Goal: Task Accomplishment & Management: Use online tool/utility

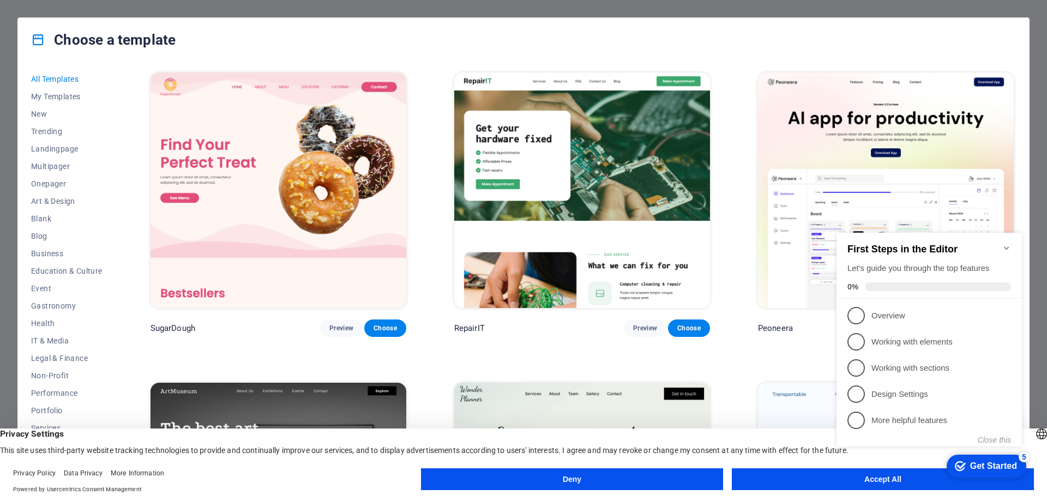
click at [1011, 242] on div "First Steps in the Editor Let's guide you through the top features 0%" at bounding box center [928, 265] width 185 height 65
click at [1007, 245] on icon "Minimize checklist" at bounding box center [1006, 248] width 9 height 9
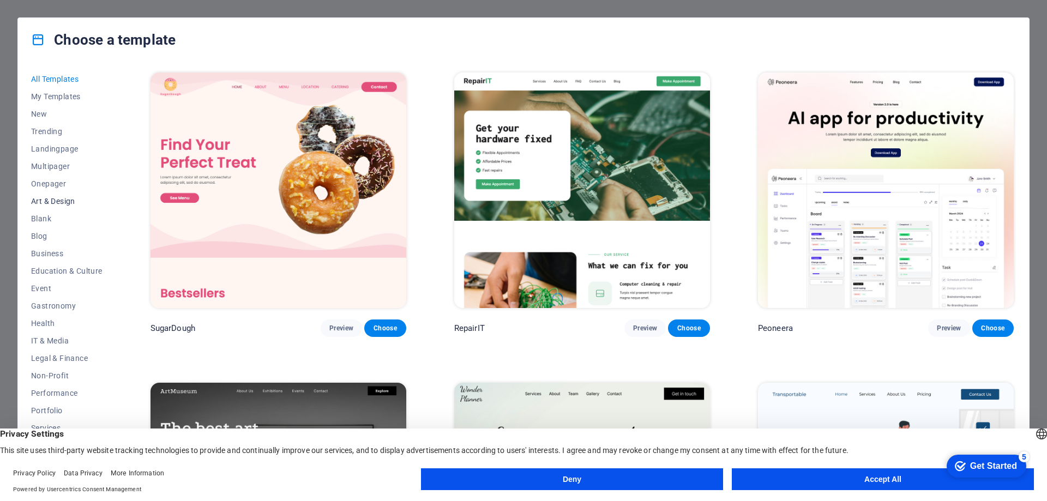
click at [63, 197] on span "Art & Design" at bounding box center [66, 201] width 71 height 9
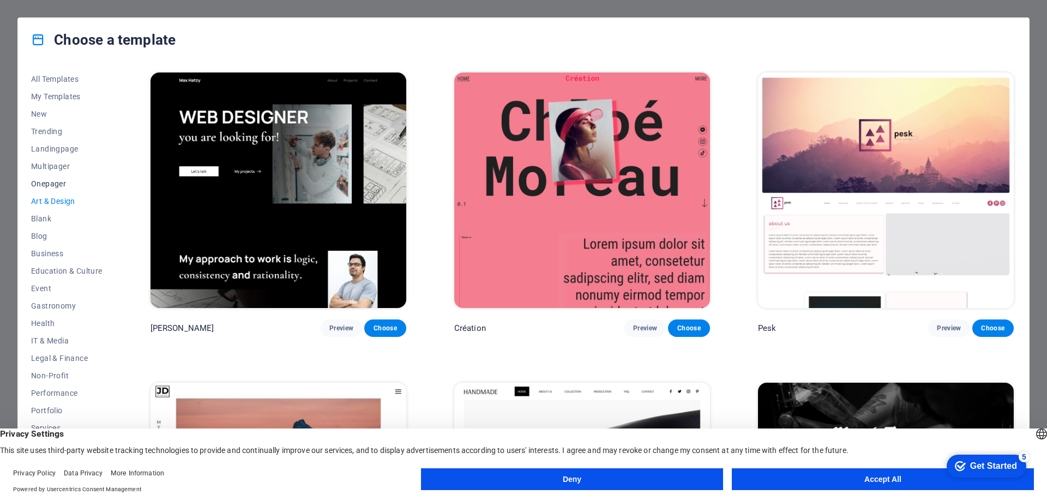
click at [50, 184] on span "Onepager" at bounding box center [66, 183] width 71 height 9
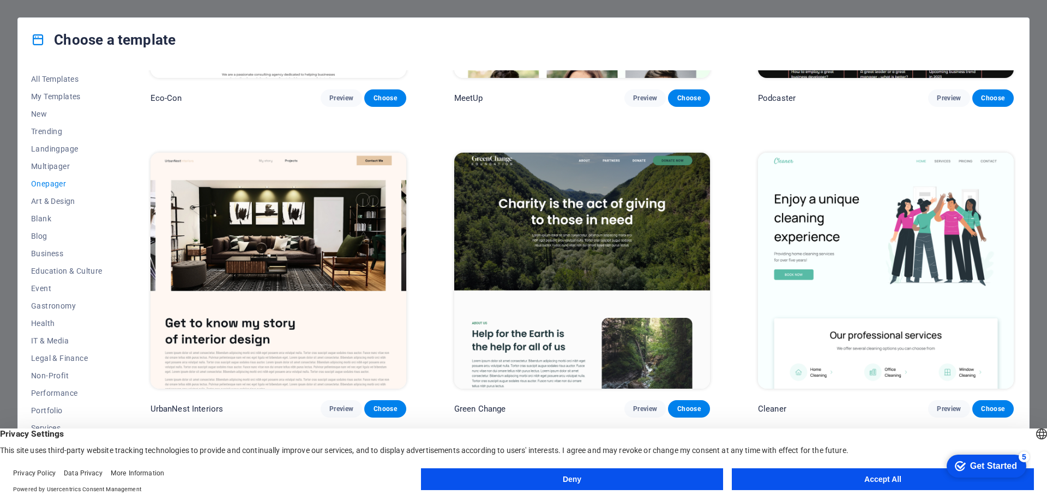
scroll to position [709, 0]
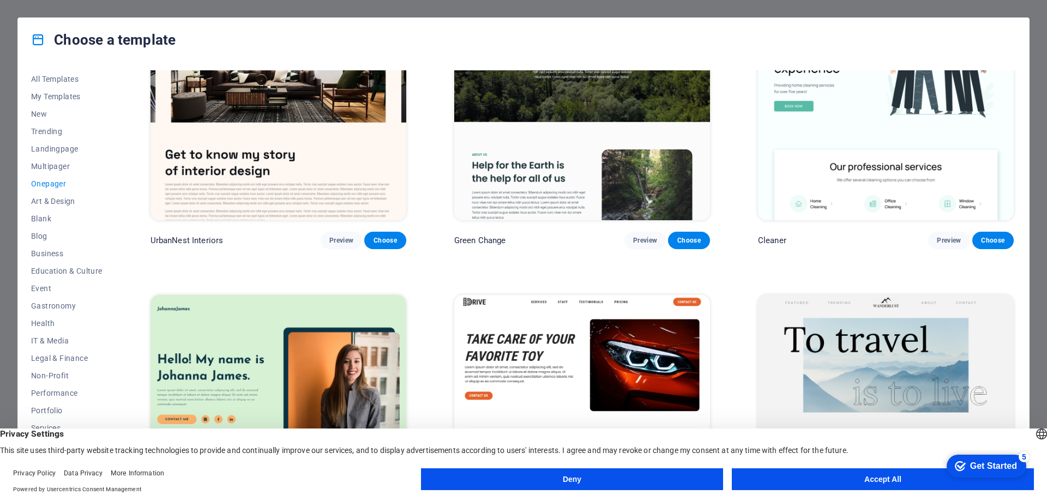
click at [938, 121] on img at bounding box center [886, 102] width 256 height 236
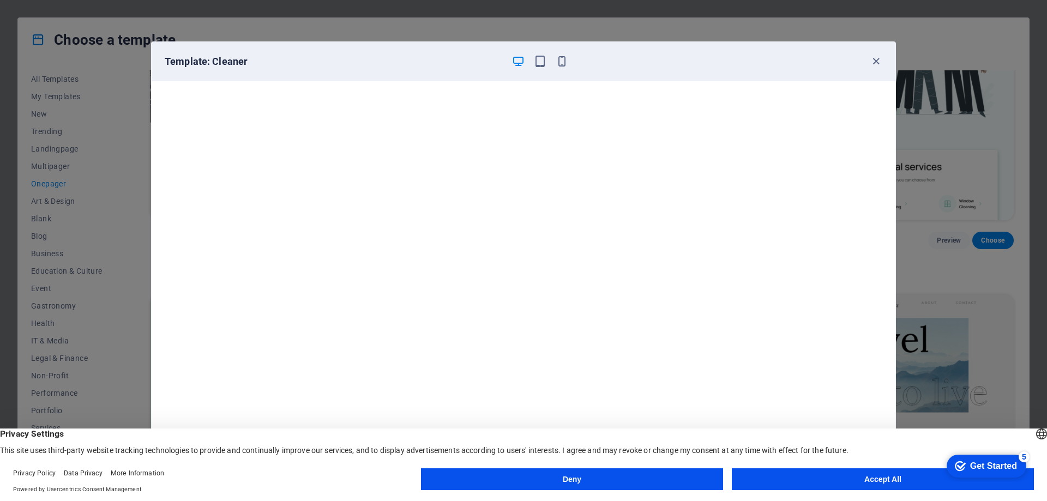
drag, startPoint x: 760, startPoint y: 61, endPoint x: 752, endPoint y: 11, distance: 49.7
click at [752, 11] on div "Template: Cleaner Cancel Choose" at bounding box center [523, 250] width 1047 height 501
click at [884, 483] on button "Accept All" at bounding box center [883, 479] width 302 height 22
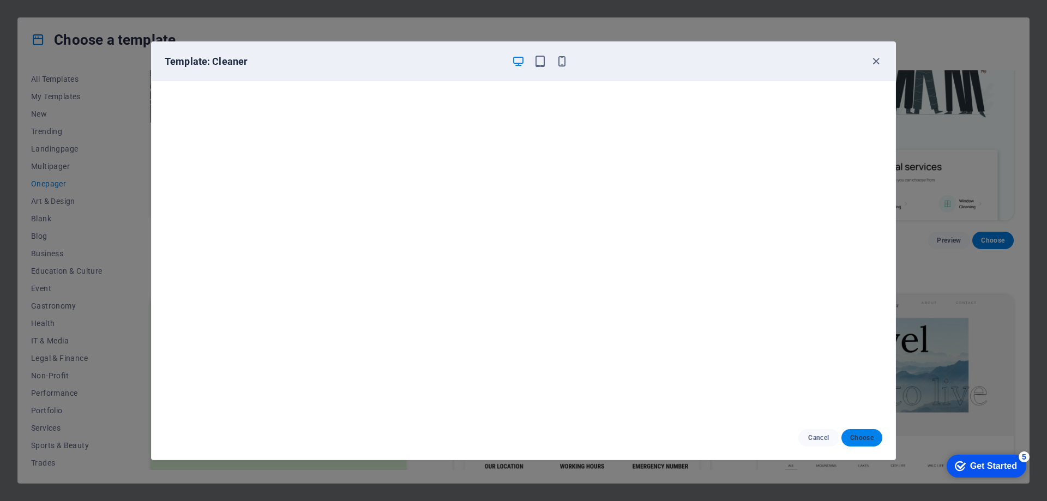
click at [862, 436] on span "Choose" at bounding box center [861, 437] width 23 height 9
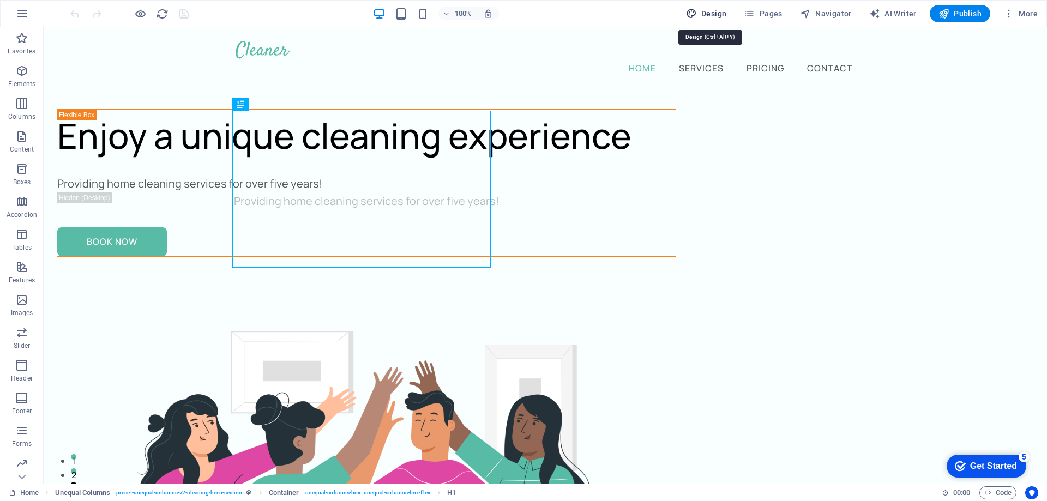
click at [719, 13] on span "Design" at bounding box center [706, 13] width 41 height 11
select select "px"
select select "400"
select select "px"
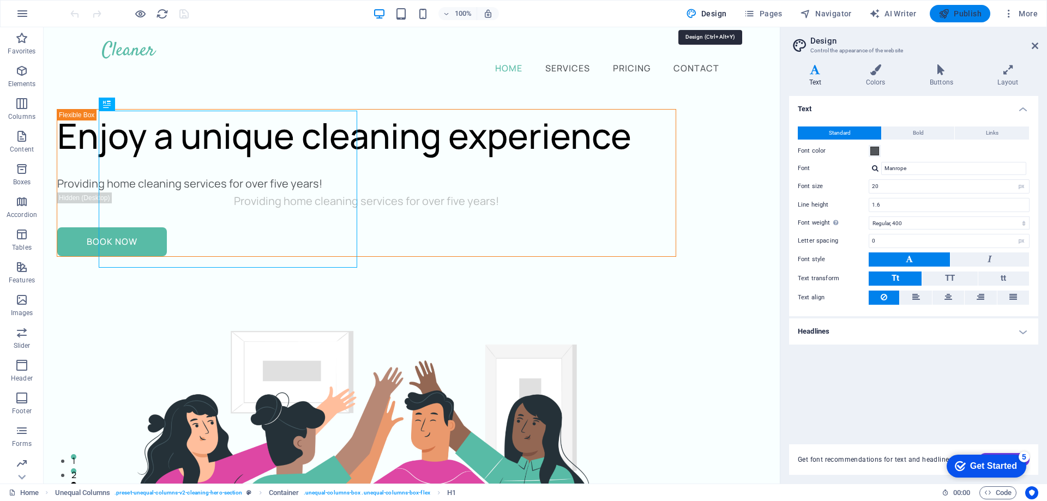
click at [964, 13] on span "Publish" at bounding box center [959, 13] width 43 height 11
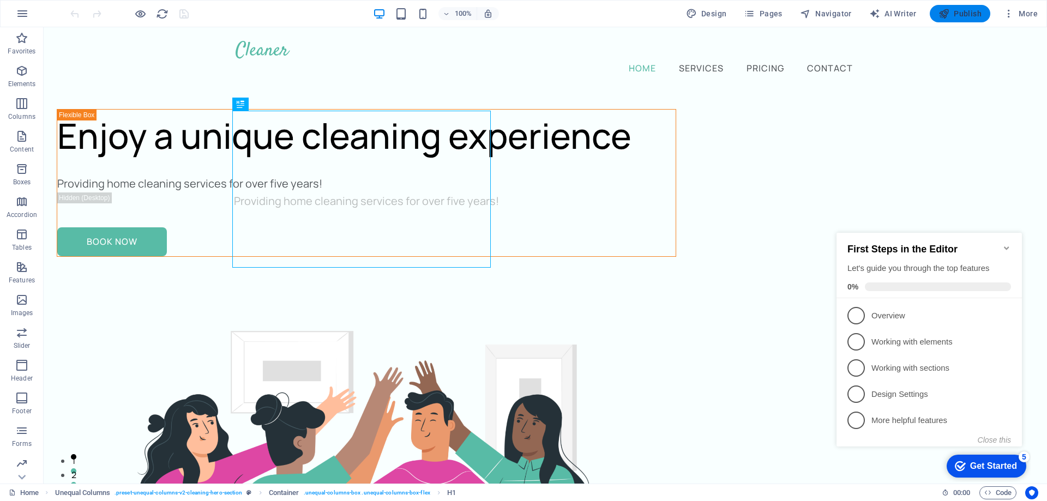
click at [971, 12] on span "Publish" at bounding box center [959, 13] width 43 height 11
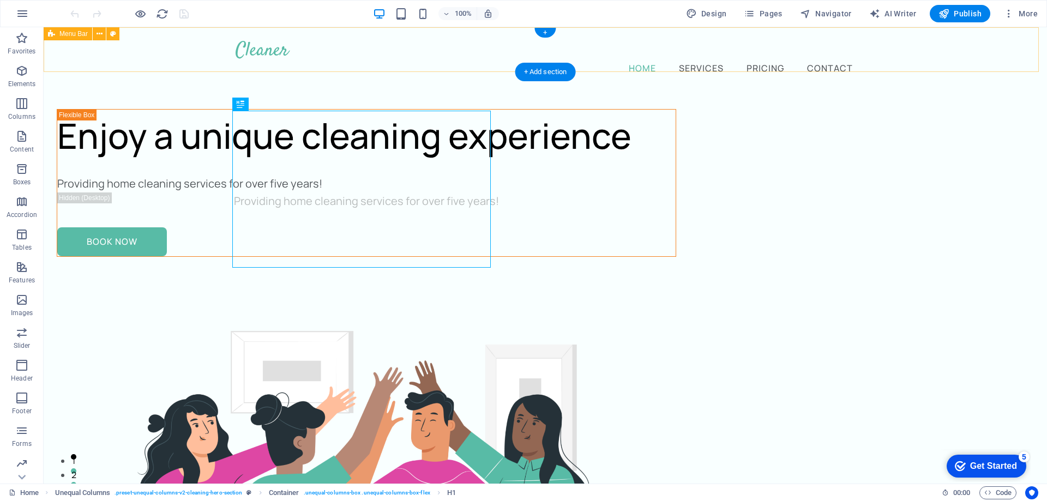
click at [975, 51] on div "Home Services Pricing Contact" at bounding box center [545, 58] width 1003 height 62
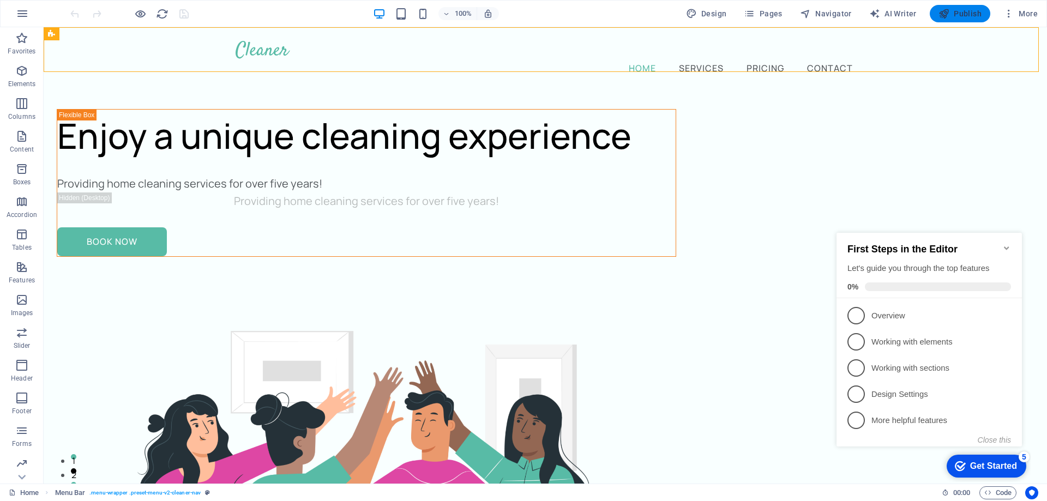
click at [961, 13] on span "Publish" at bounding box center [959, 13] width 43 height 11
